Goal: Task Accomplishment & Management: Manage account settings

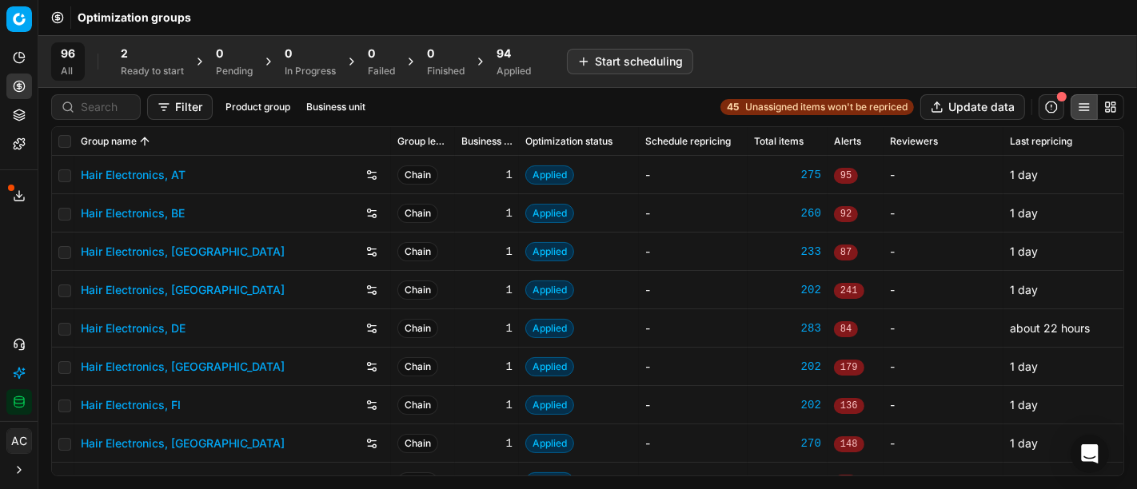
click at [1008, 42] on div "96 All 2 Ready to start 0 Pending 0 In Progress 0 Failed 0 Finished 94 Applied …" at bounding box center [587, 61] width 1073 height 38
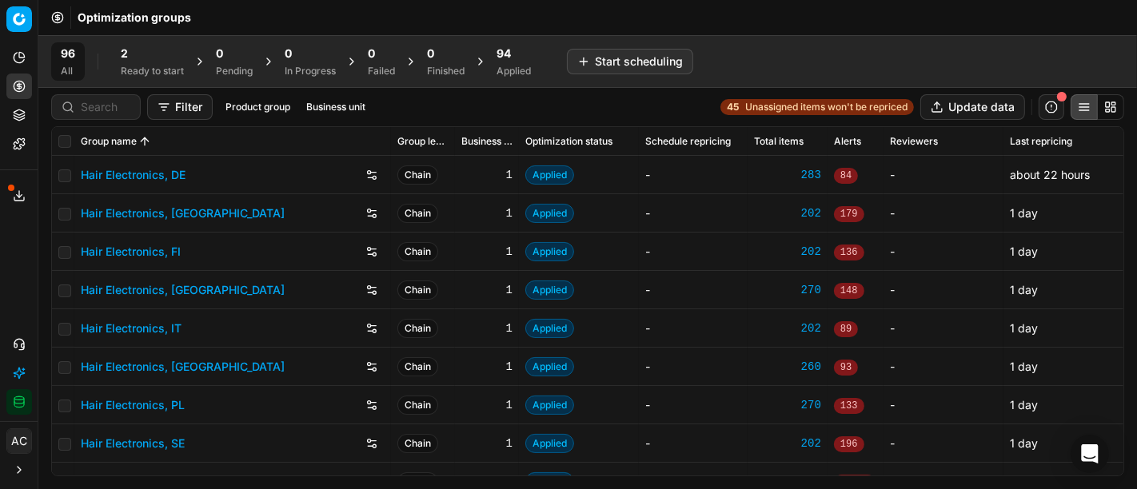
scroll to position [54, 0]
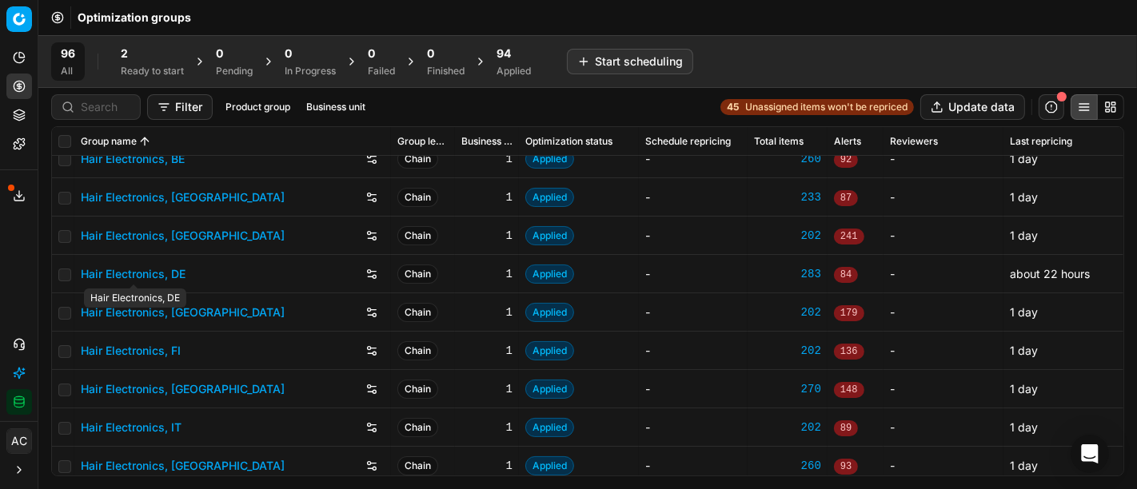
click at [164, 278] on link "Hair Electronics, DE" at bounding box center [133, 274] width 105 height 16
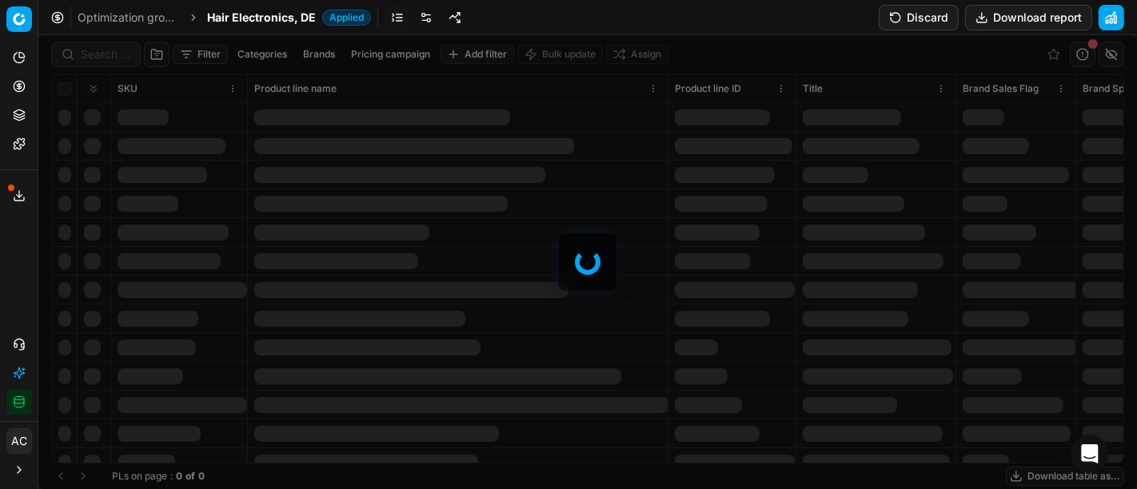
click at [460, 24] on link at bounding box center [455, 18] width 26 height 26
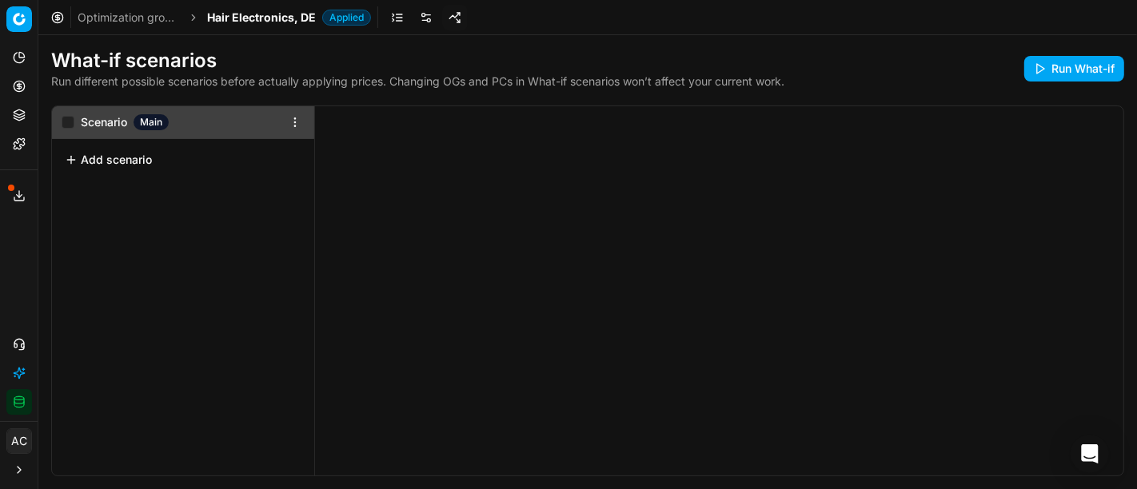
click at [428, 22] on link at bounding box center [426, 18] width 26 height 26
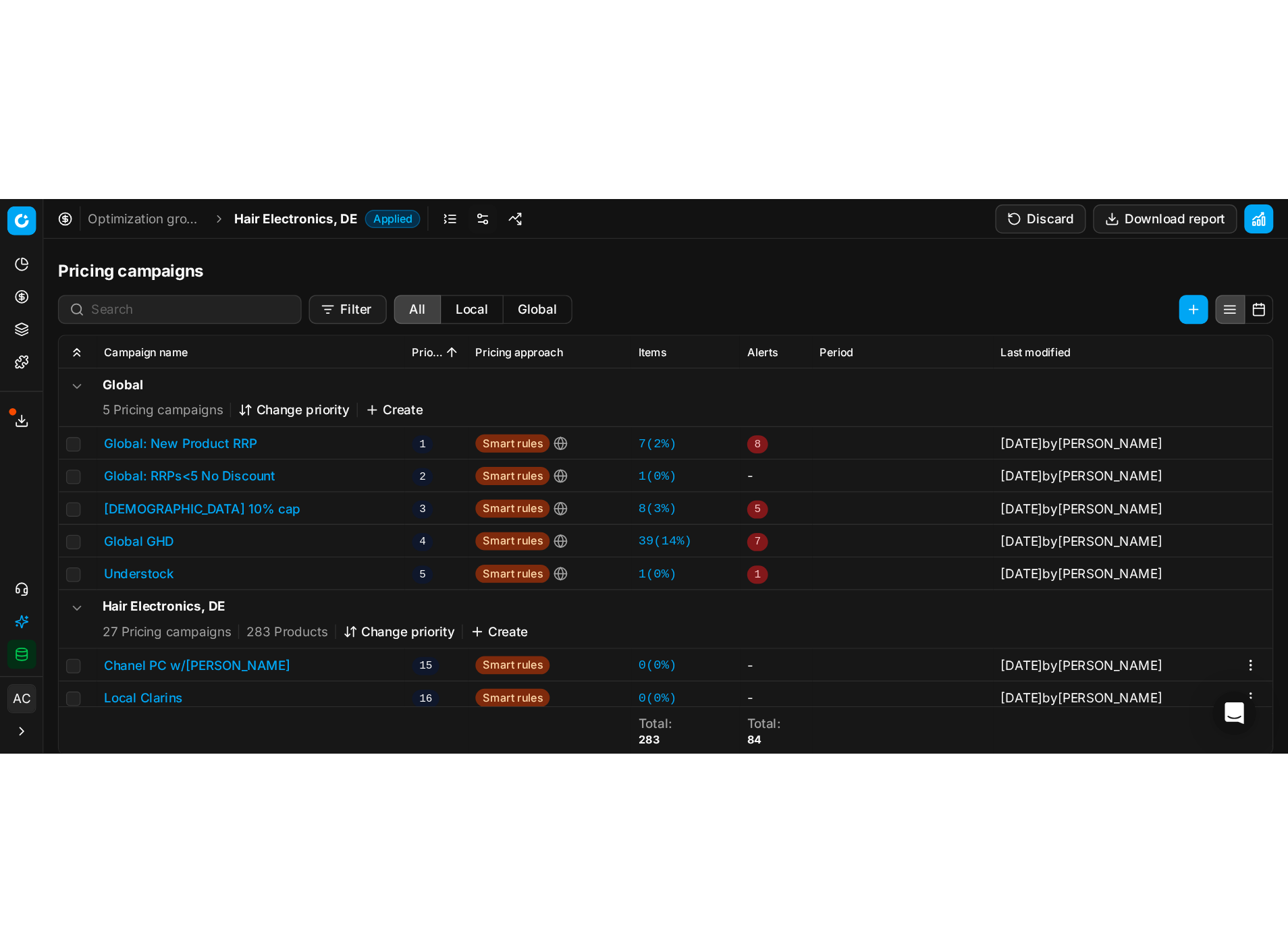
scroll to position [243, 0]
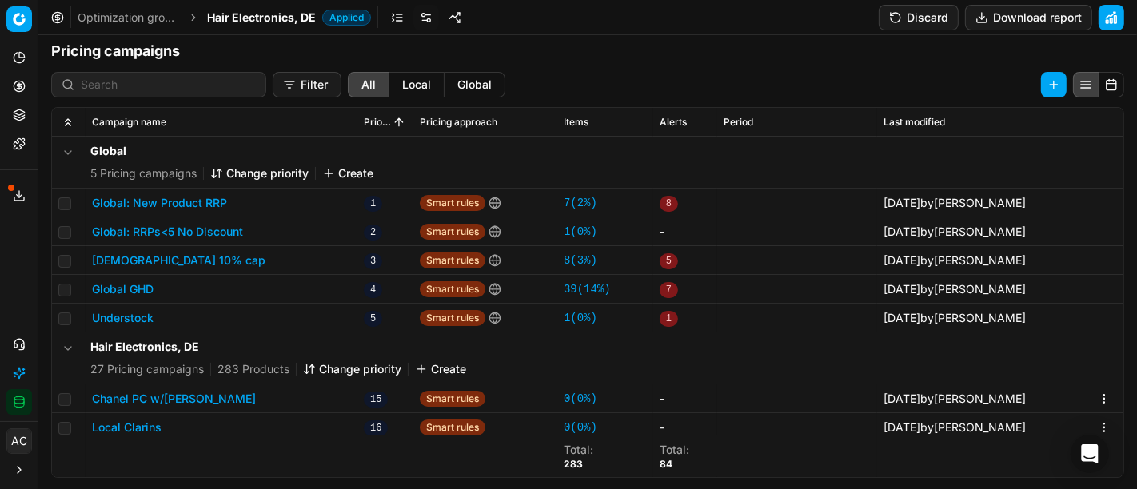
click at [10, 286] on div "Analytics Pricing Product portfolio Templates Export service 14 Contact support…" at bounding box center [19, 229] width 38 height 383
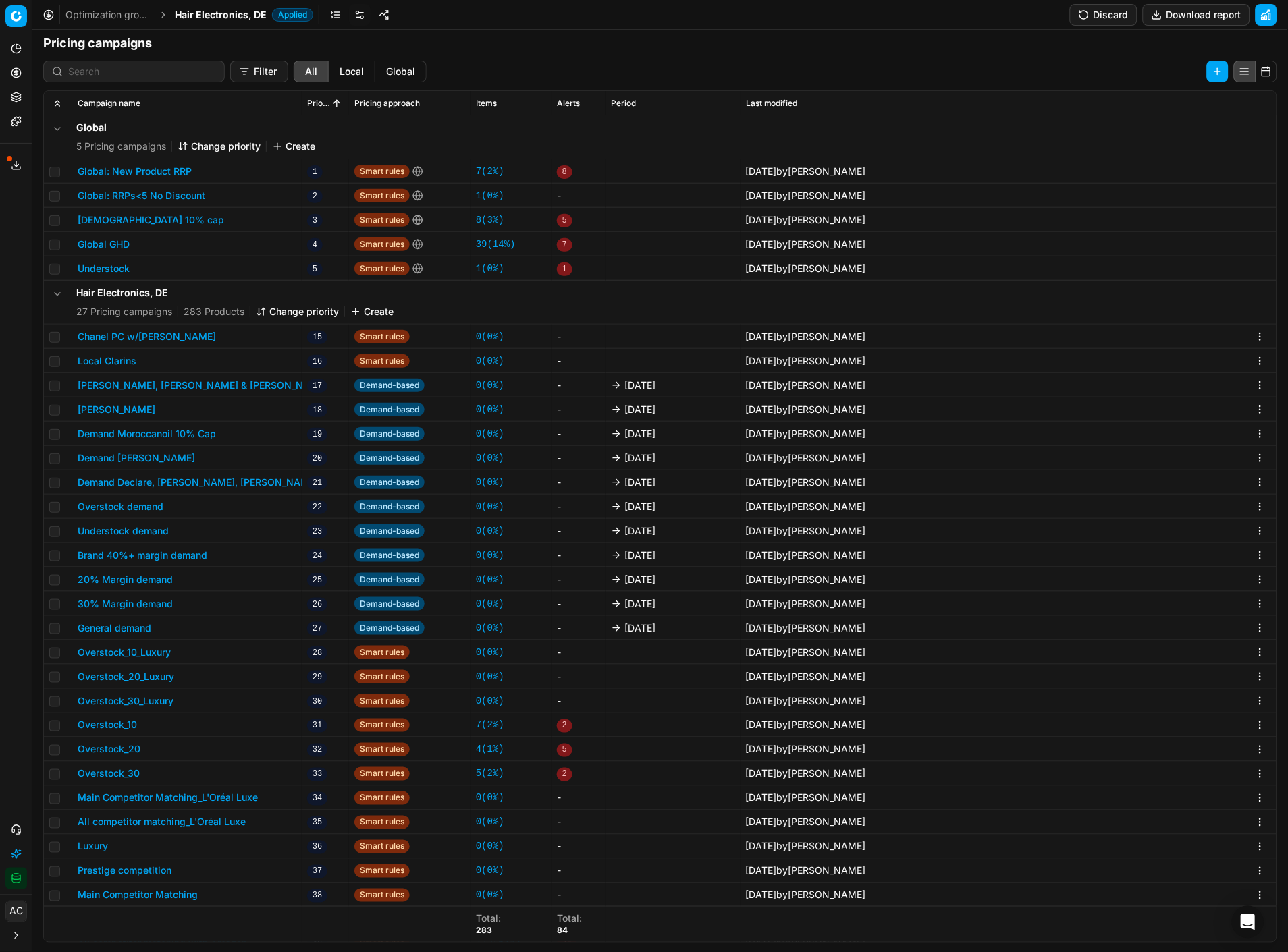
scroll to position [244, 0]
